Goal: Task Accomplishment & Management: Manage account settings

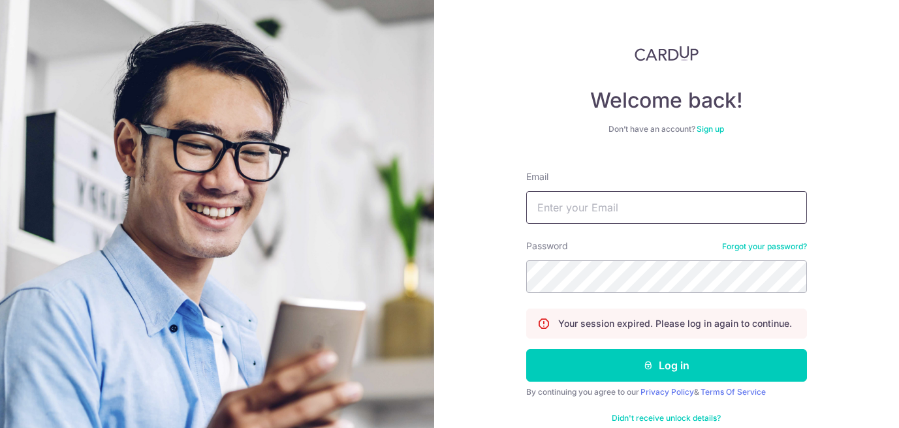
click at [548, 202] on input "Email" at bounding box center [666, 207] width 281 height 33
type input "[PERSON_NAME][EMAIL_ADDRESS][DOMAIN_NAME]"
click at [526, 349] on button "Log in" at bounding box center [666, 365] width 281 height 33
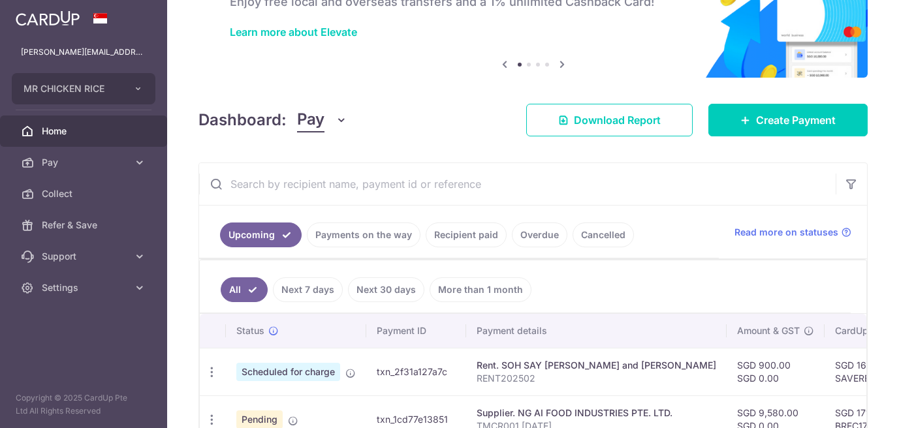
scroll to position [120, 0]
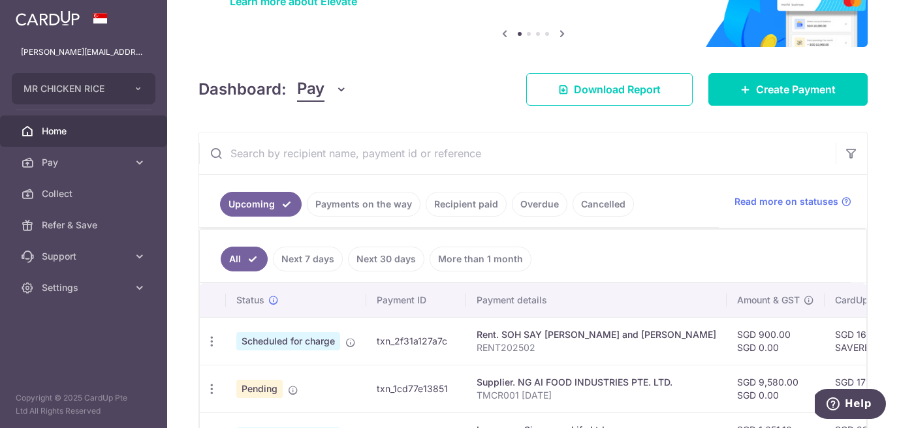
click at [363, 212] on link "Payments on the way" at bounding box center [364, 204] width 114 height 25
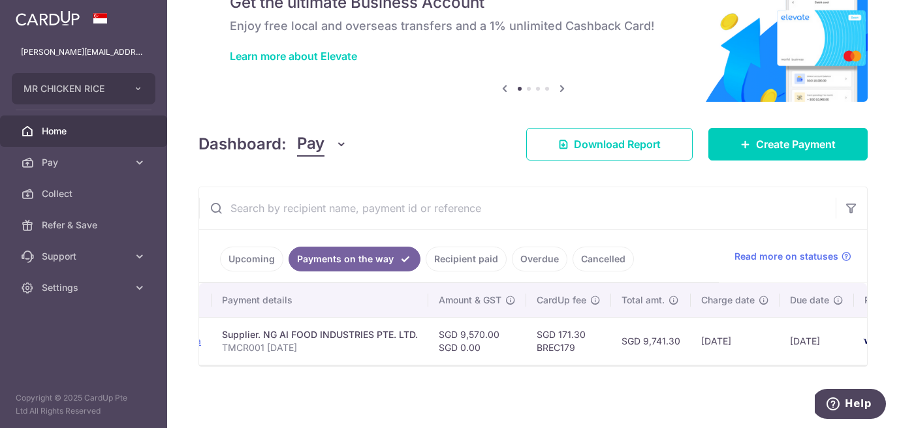
scroll to position [0, 311]
